Goal: Transaction & Acquisition: Purchase product/service

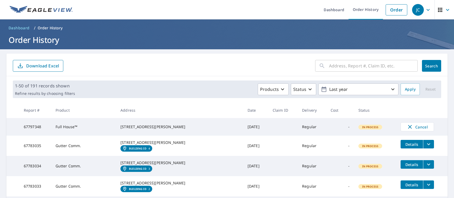
scroll to position [133, 0]
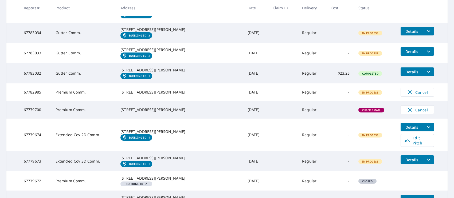
click at [362, 112] on span "Check Email" at bounding box center [371, 110] width 25 height 4
click at [134, 113] on div "[STREET_ADDRESS][PERSON_NAME]" at bounding box center [179, 109] width 118 height 5
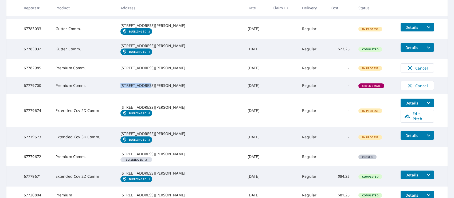
scroll to position [160, 0]
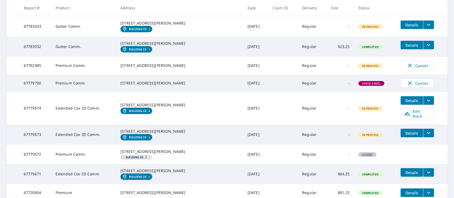
click at [185, 86] on div "[STREET_ADDRESS][PERSON_NAME]" at bounding box center [179, 83] width 118 height 5
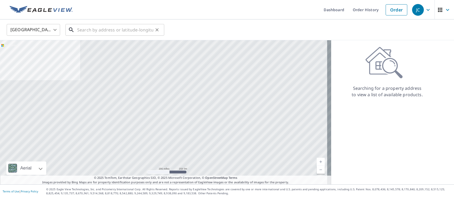
click at [122, 32] on input "text" at bounding box center [115, 29] width 76 height 15
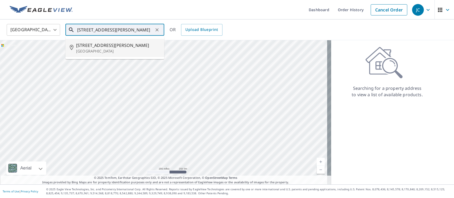
click at [99, 45] on span "2020 Wells Rd" at bounding box center [118, 45] width 84 height 6
type input "2020 Wells Rd Orange Park, FL 32073"
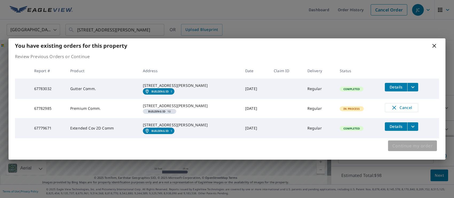
click at [415, 150] on span "Continue my order" at bounding box center [412, 145] width 40 height 7
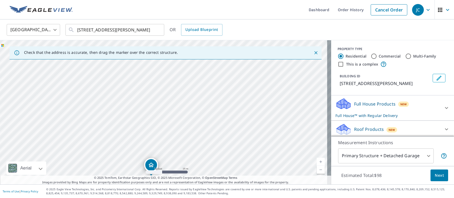
drag, startPoint x: 240, startPoint y: 105, endPoint x: 236, endPoint y: 175, distance: 70.3
click at [227, 198] on html "JC JC Dashboard Order History Cancel Order JC United States US ​ 2020 Wells Rd …" at bounding box center [227, 99] width 454 height 198
drag, startPoint x: 242, startPoint y: 94, endPoint x: 249, endPoint y: 139, distance: 44.8
click at [249, 139] on div "2020 Wells Rd Orange Park, FL 32073" at bounding box center [165, 112] width 331 height 144
drag, startPoint x: 174, startPoint y: 133, endPoint x: 203, endPoint y: 73, distance: 66.4
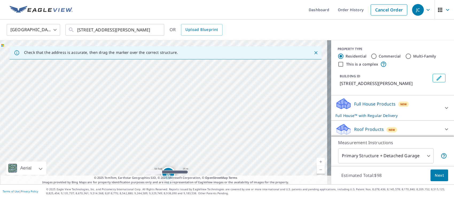
drag, startPoint x: 229, startPoint y: 88, endPoint x: 232, endPoint y: 158, distance: 70.0
click at [233, 159] on div "2020 Wells Rd Orange Park, FL 32073" at bounding box center [165, 112] width 331 height 144
drag, startPoint x: 166, startPoint y: 167, endPoint x: 203, endPoint y: 69, distance: 104.4
drag, startPoint x: 192, startPoint y: 143, endPoint x: 252, endPoint y: 139, distance: 59.9
click at [252, 139] on div "2020 Wells Rd Orange Park, FL 32073" at bounding box center [165, 112] width 331 height 144
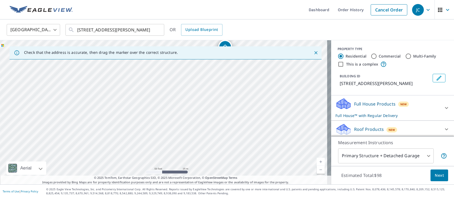
drag, startPoint x: 179, startPoint y: 143, endPoint x: 184, endPoint y: 85, distance: 57.6
click at [180, 93] on div "2020 Wells Rd Orange Park, FL 32073" at bounding box center [165, 112] width 331 height 144
drag, startPoint x: 206, startPoint y: 105, endPoint x: 202, endPoint y: 128, distance: 23.0
click at [202, 129] on div "2020 Wells Rd Orange Park, FL 32073" at bounding box center [165, 112] width 331 height 144
drag, startPoint x: 222, startPoint y: 68, endPoint x: 180, endPoint y: 133, distance: 77.9
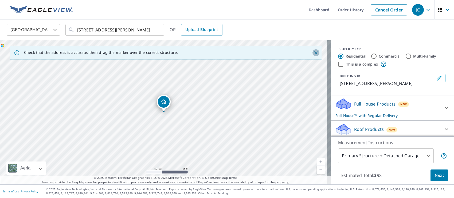
click at [314, 53] on icon "Close" at bounding box center [315, 52] width 3 height 3
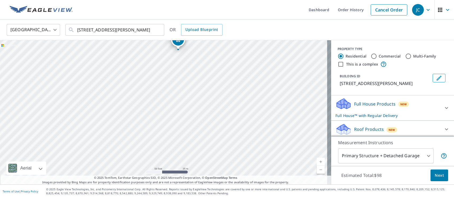
drag, startPoint x: 203, startPoint y: 139, endPoint x: 217, endPoint y: 77, distance: 63.8
click at [217, 77] on div "2020 Wells Rd Orange Park, FL 32073" at bounding box center [165, 112] width 331 height 144
drag, startPoint x: 176, startPoint y: 42, endPoint x: 171, endPoint y: 117, distance: 75.4
drag, startPoint x: 162, startPoint y: 101, endPoint x: 141, endPoint y: 117, distance: 26.2
click at [337, 66] on input "This is a complex" at bounding box center [340, 64] width 6 height 6
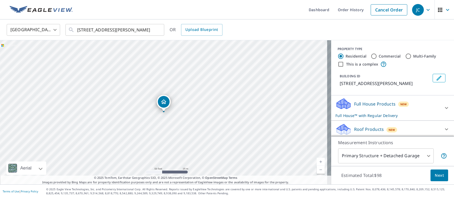
checkbox input "true"
radio input "false"
radio input "true"
type input "4"
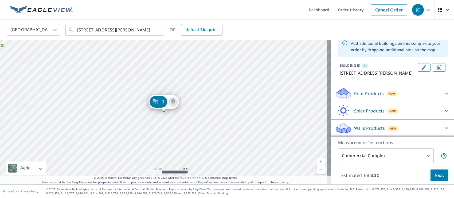
scroll to position [42, 0]
click at [340, 93] on icon at bounding box center [344, 91] width 14 height 7
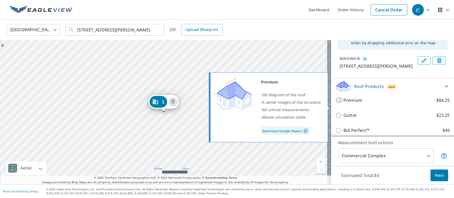
click at [336, 104] on input "Premium $84.25" at bounding box center [339, 100] width 8 height 6
checkbox input "true"
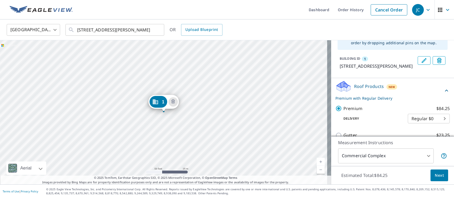
click at [434, 173] on span "Next" at bounding box center [438, 175] width 9 height 7
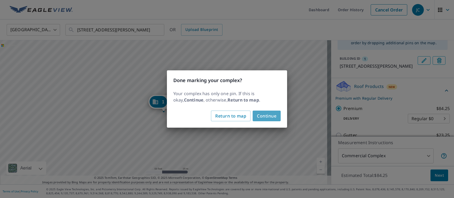
click at [275, 116] on span "Continue" at bounding box center [266, 115] width 19 height 7
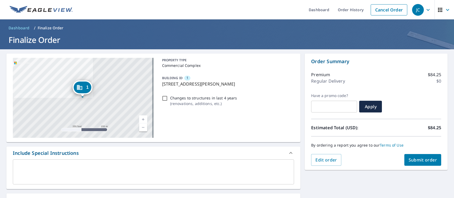
click at [154, 164] on div "x ​" at bounding box center [153, 172] width 281 height 25
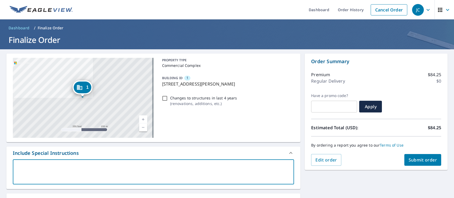
type textarea "J"
type textarea "x"
checkbox input "true"
type textarea "Ju"
type textarea "x"
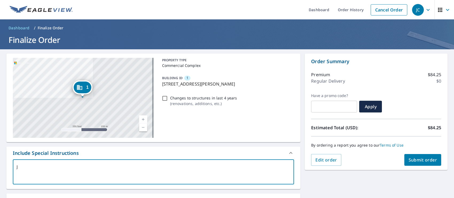
checkbox input "true"
type textarea "Jus"
type textarea "x"
checkbox input "true"
type textarea "Just"
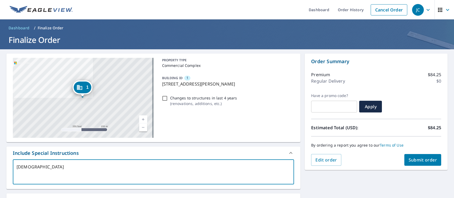
type textarea "x"
checkbox input "true"
type textarea "Just"
type textarea "x"
checkbox input "true"
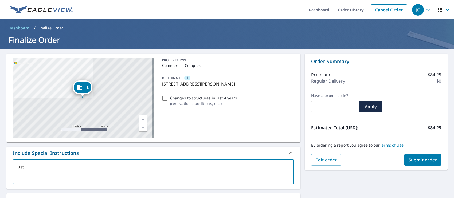
type textarea "Just t"
type textarea "x"
checkbox input "true"
type textarea "Just th"
type textarea "x"
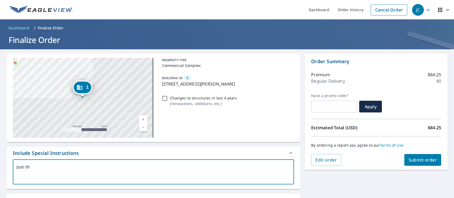
checkbox input "true"
type textarea "Just thi"
type textarea "x"
checkbox input "true"
type textarea "Just this"
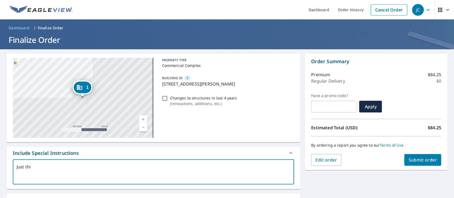
type textarea "x"
checkbox input "true"
type textarea "Just this"
type textarea "x"
checkbox input "true"
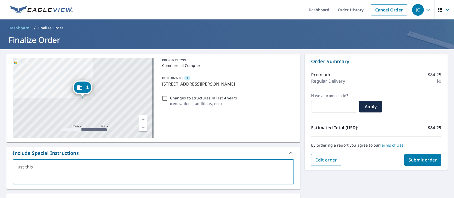
type textarea "Just this o"
type textarea "x"
checkbox input "true"
type textarea "Just this on"
type textarea "x"
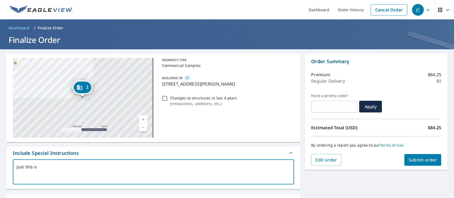
checkbox input "true"
type textarea "Just this one"
type textarea "x"
checkbox input "true"
type textarea "Just this one"
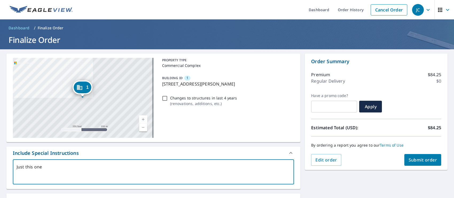
type textarea "x"
checkbox input "true"
type textarea "Just this one b"
type textarea "x"
checkbox input "true"
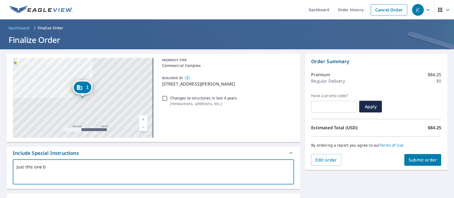
type textarea "Just this one bu"
type textarea "x"
checkbox input "true"
type textarea "Just this one bui"
type textarea "x"
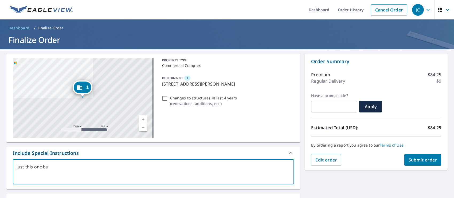
checkbox input "true"
type textarea "Just this one buil"
type textarea "x"
checkbox input "true"
type textarea "Just this one build"
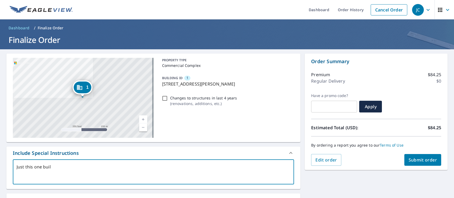
type textarea "x"
checkbox input "true"
type textarea "Just this one buildi"
type textarea "x"
checkbox input "true"
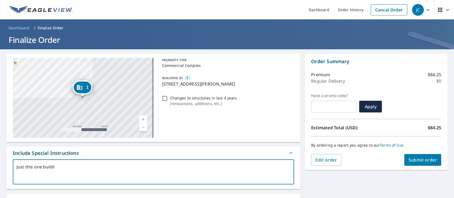
type textarea "Just this one buildin"
type textarea "x"
checkbox input "true"
type textarea "Just this one building"
type textarea "x"
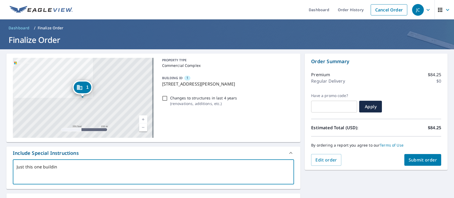
checkbox input "true"
type textarea "Just this one building"
click at [430, 160] on span "Submit order" at bounding box center [422, 160] width 29 height 6
type textarea "x"
checkbox input "true"
